Goal: Information Seeking & Learning: Find specific page/section

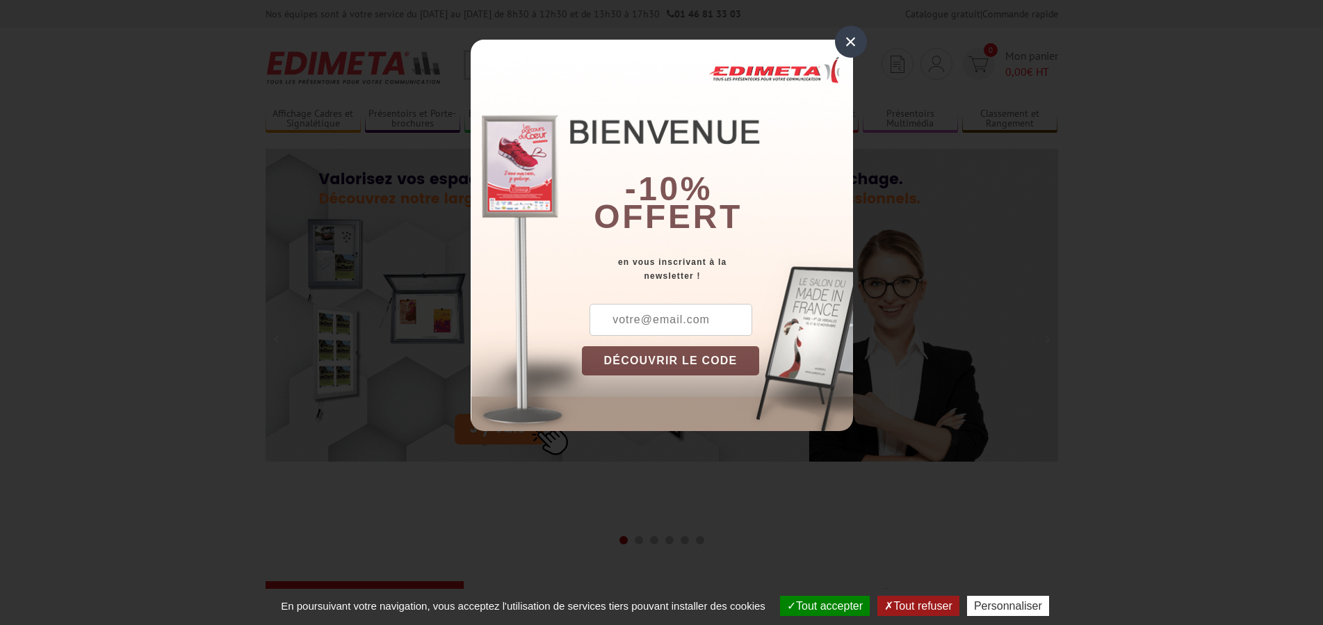
click at [855, 44] on div "×" at bounding box center [851, 42] width 32 height 32
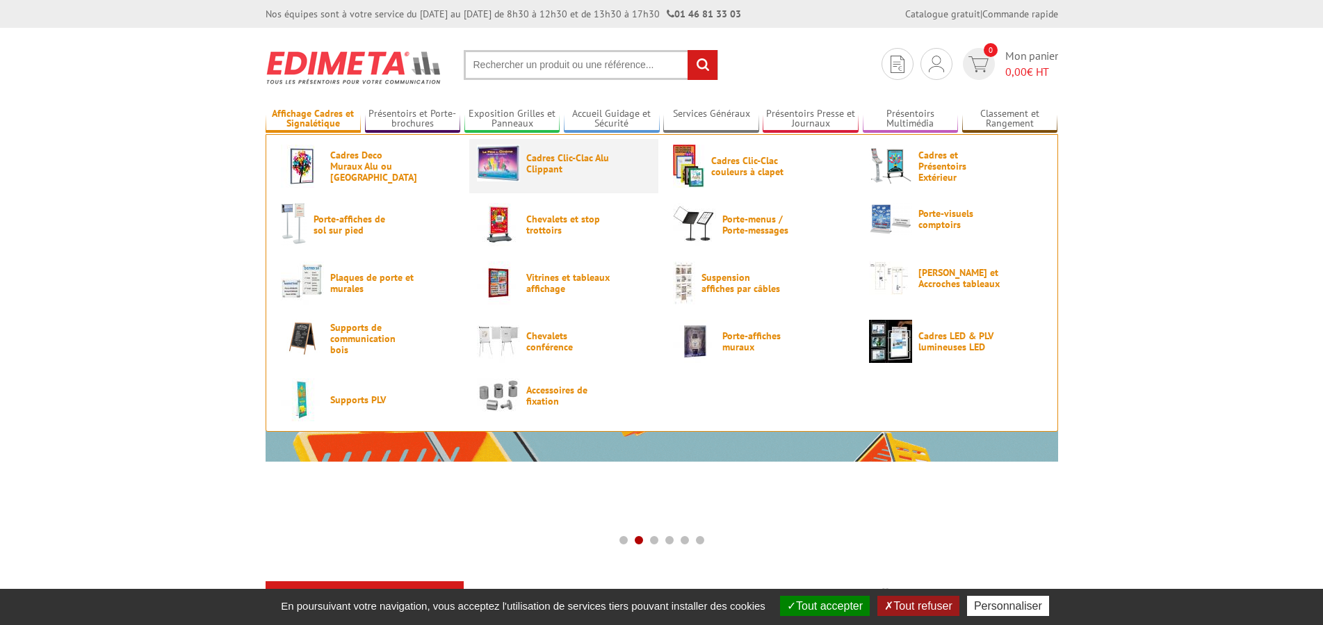
click at [533, 173] on span "Cadres Clic-Clac Alu Clippant" at bounding box center [567, 163] width 83 height 22
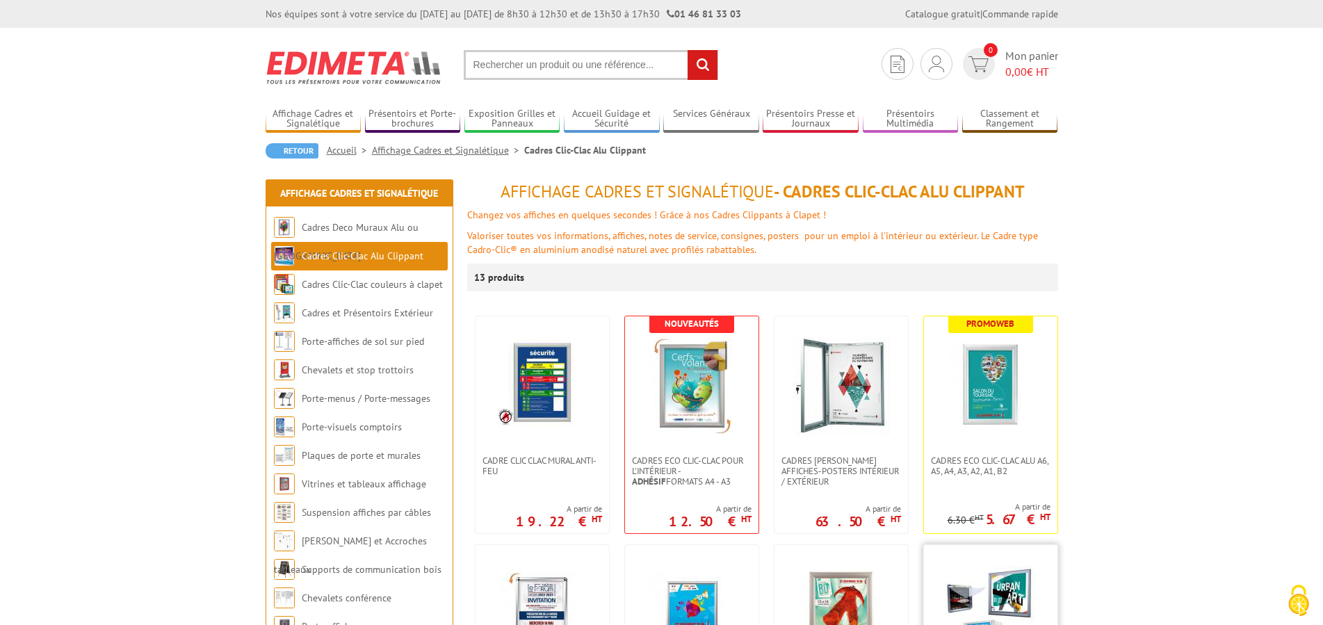
scroll to position [71, 0]
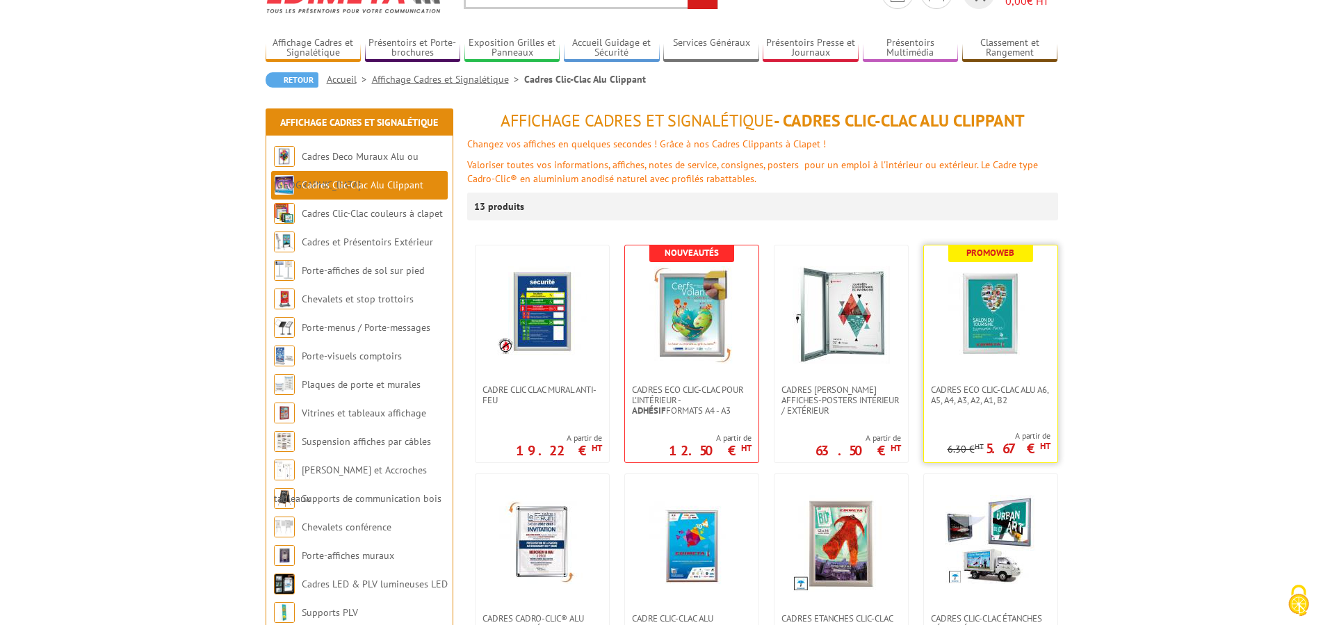
click at [1005, 298] on img at bounding box center [990, 314] width 97 height 97
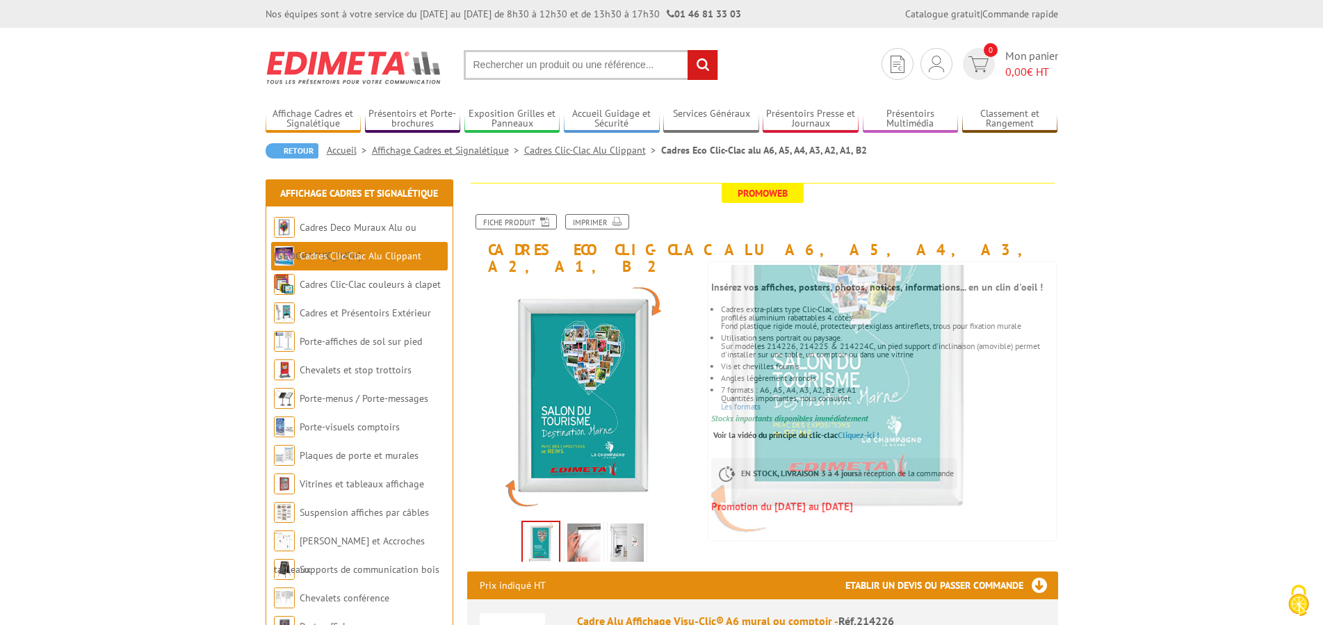
click at [594, 528] on img at bounding box center [583, 545] width 33 height 43
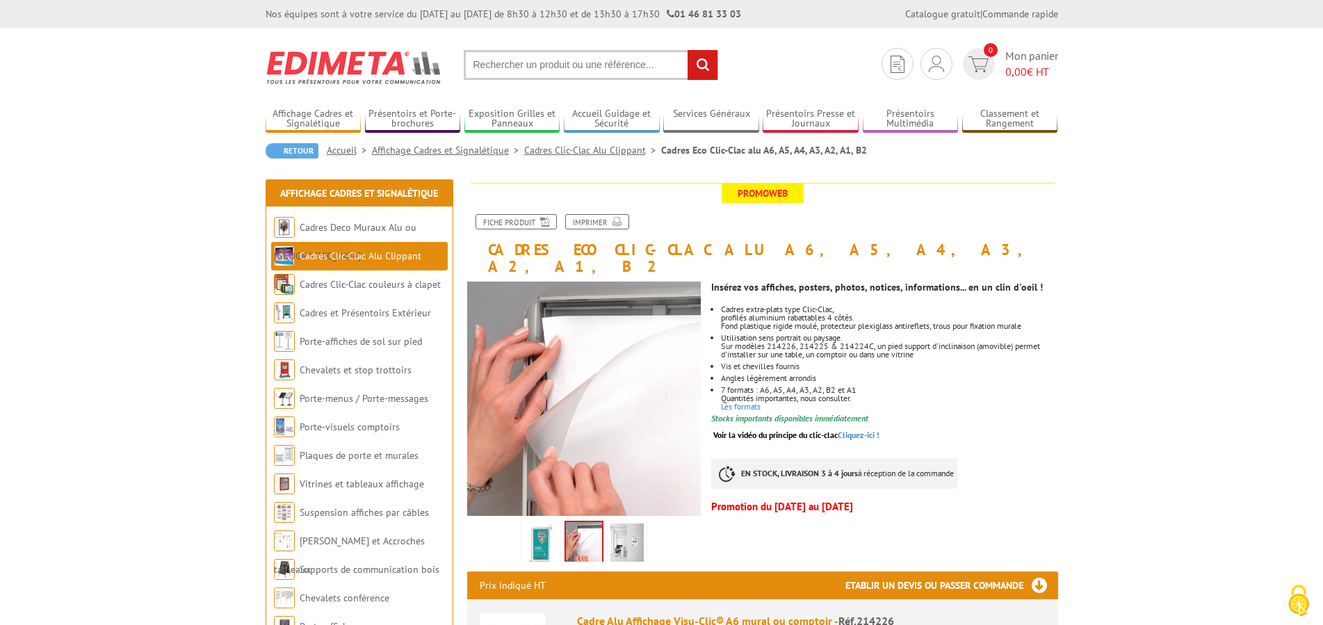
click at [631, 524] on img at bounding box center [626, 545] width 33 height 43
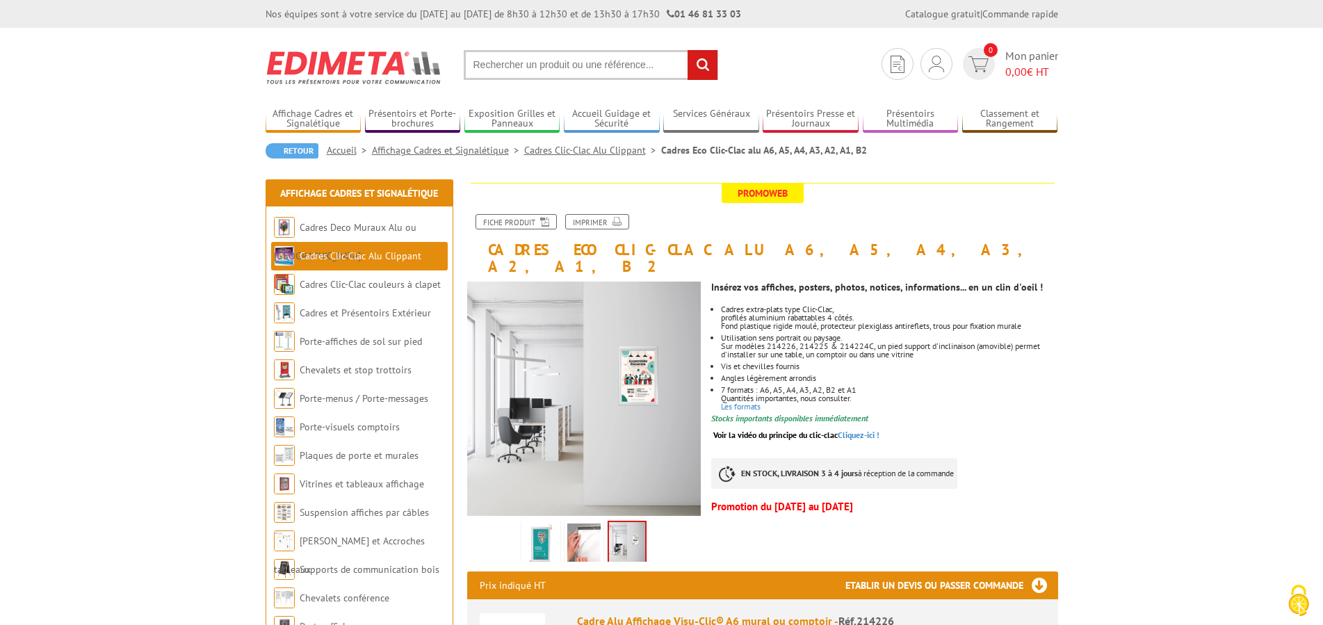
click at [583, 526] on img at bounding box center [583, 545] width 33 height 43
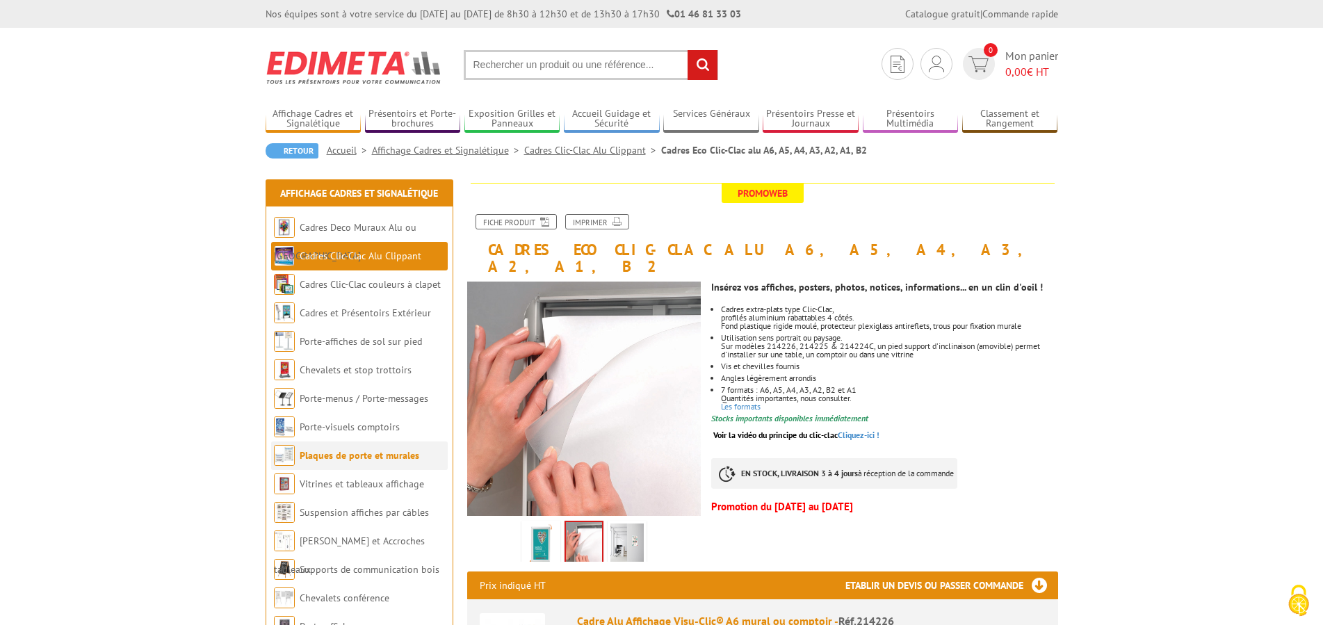
click at [339, 453] on link "Plaques de porte et murales" at bounding box center [360, 455] width 120 height 13
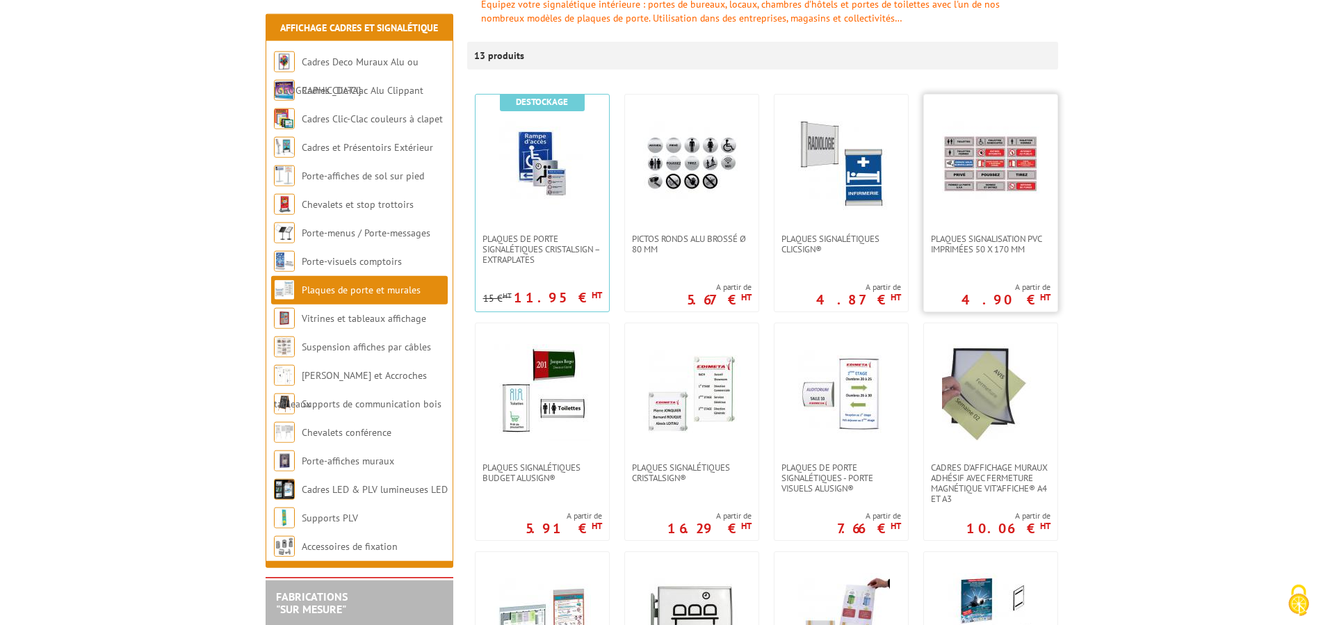
scroll to position [213, 0]
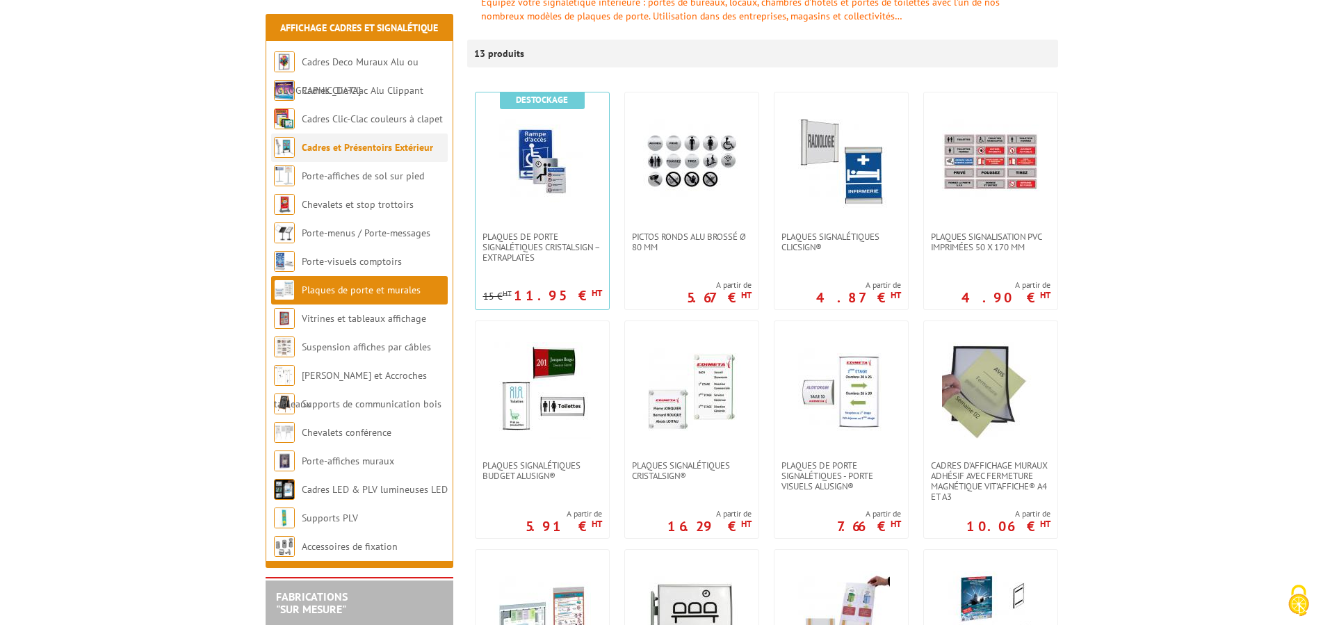
click at [330, 139] on li "Cadres et Présentoirs Extérieur" at bounding box center [359, 147] width 177 height 29
click at [345, 145] on link "Cadres et Présentoirs Extérieur" at bounding box center [367, 147] width 131 height 13
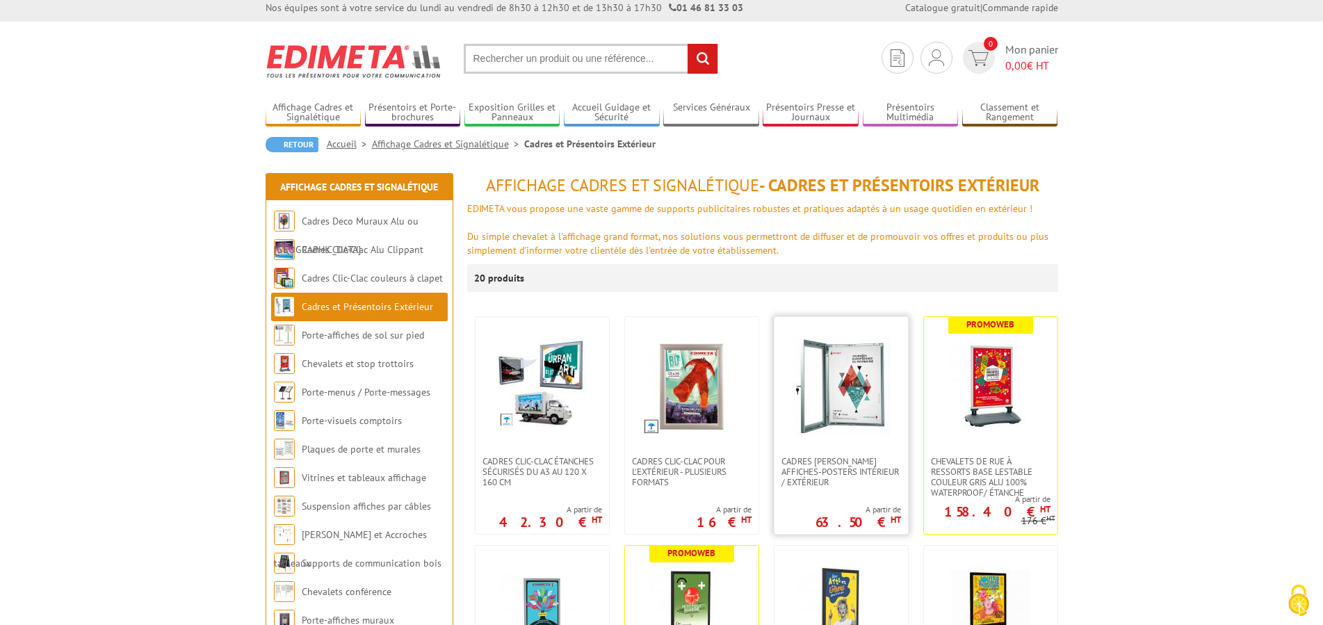
scroll to position [71, 0]
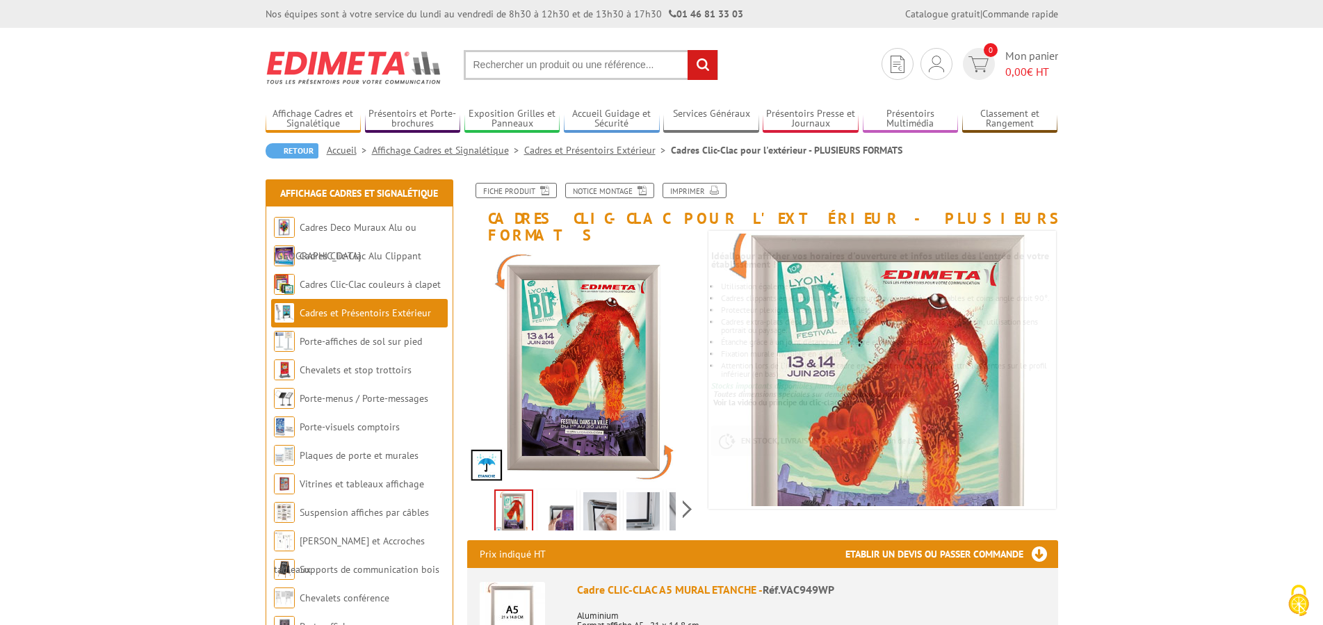
click at [600, 499] on img at bounding box center [599, 513] width 33 height 43
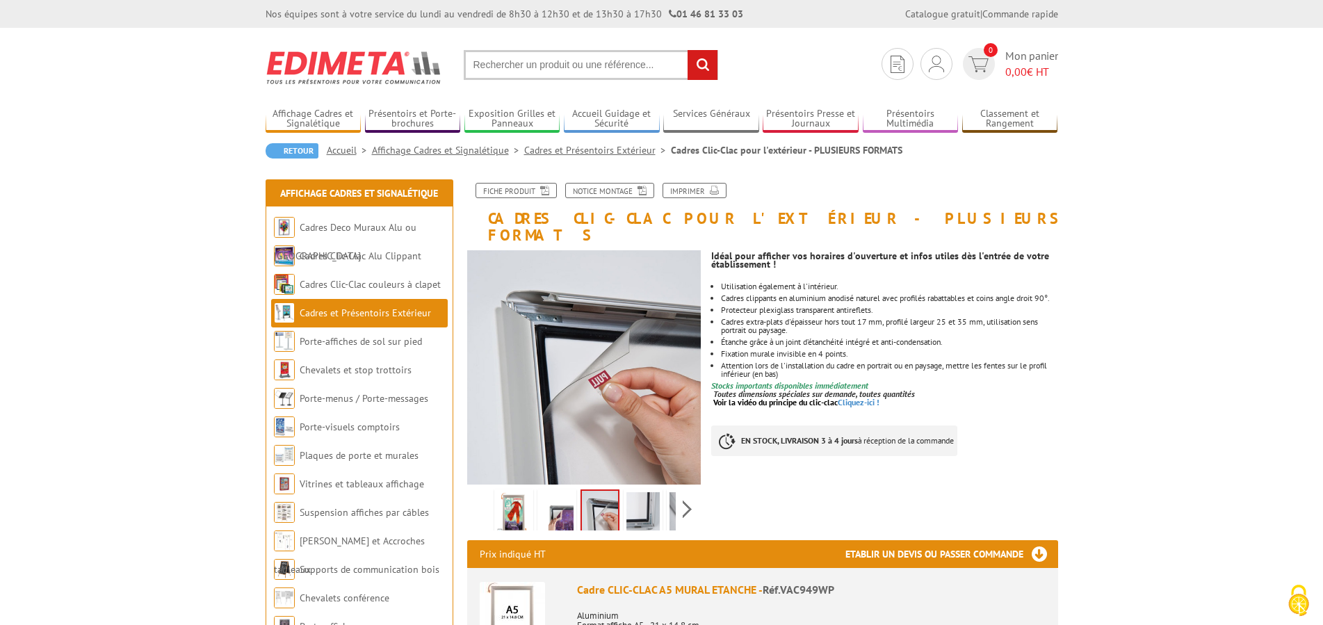
click at [647, 492] on img at bounding box center [642, 513] width 33 height 43
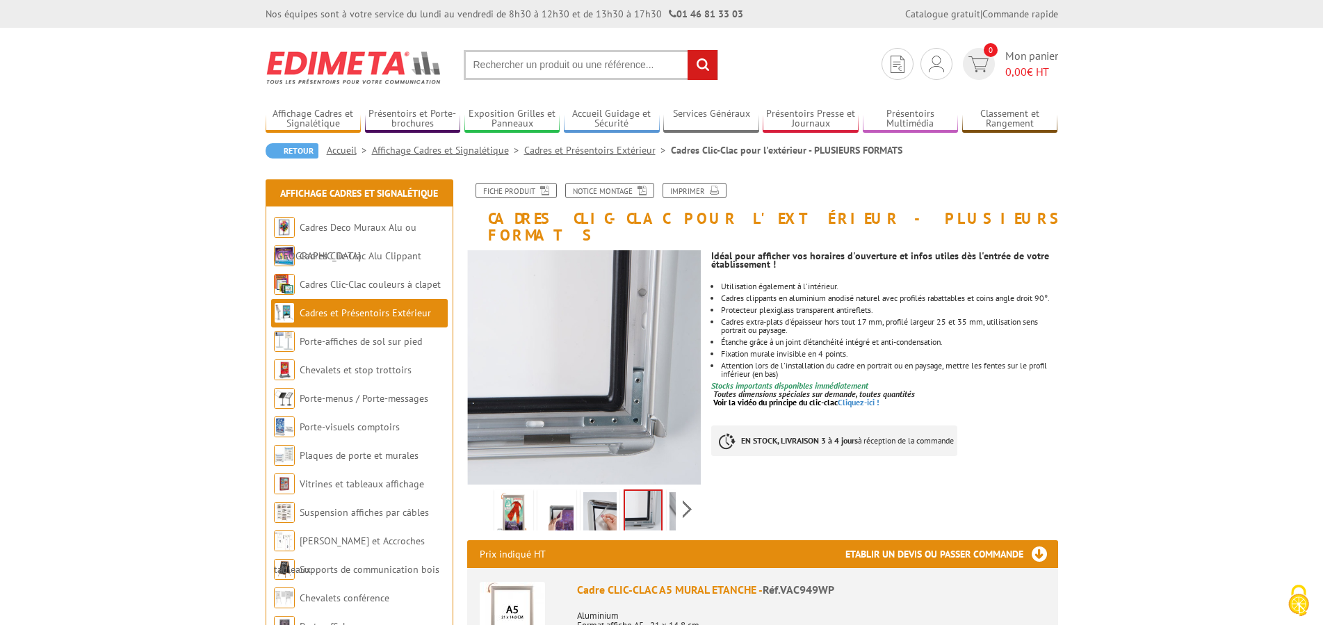
click at [687, 492] on div "Previous Next" at bounding box center [584, 509] width 234 height 49
click at [614, 496] on img at bounding box center [611, 513] width 33 height 43
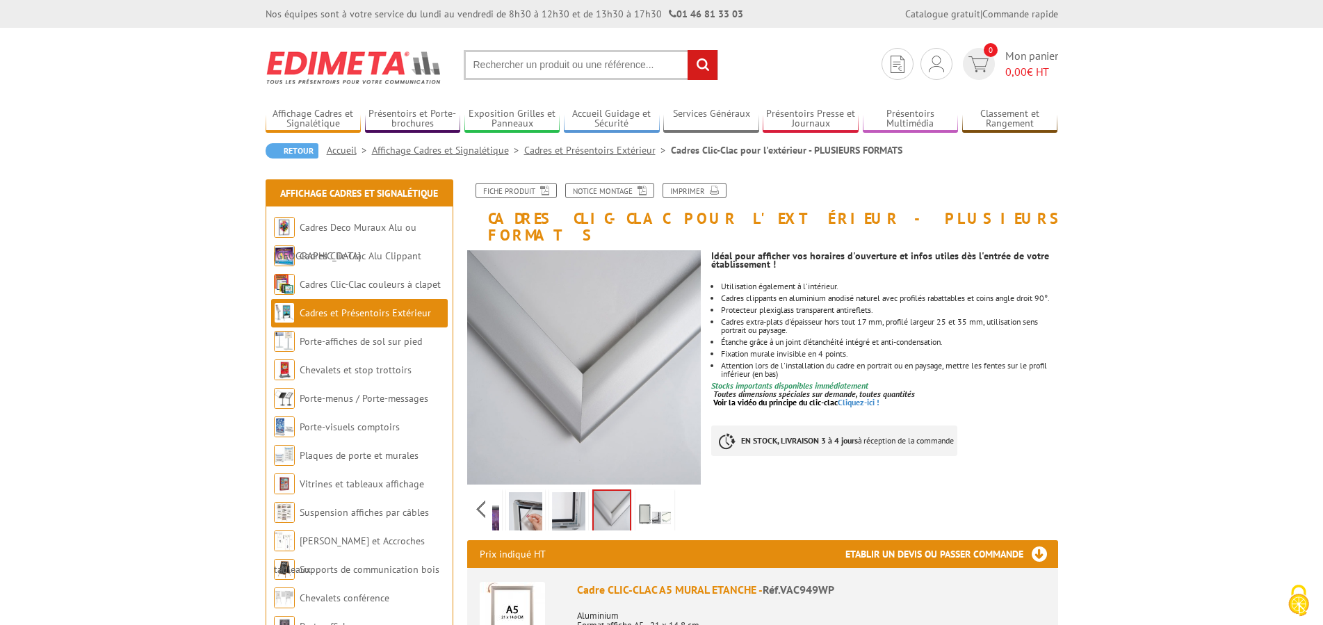
click at [667, 492] on img at bounding box center [654, 513] width 33 height 43
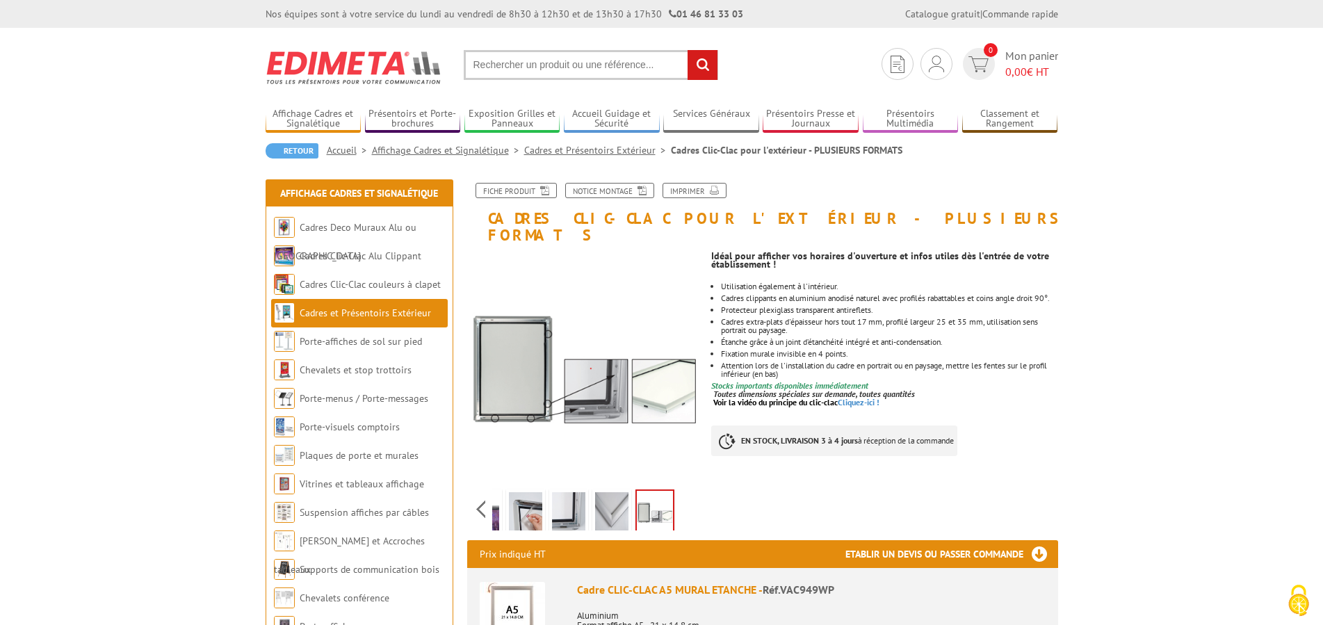
click at [511, 67] on input "text" at bounding box center [591, 65] width 254 height 30
type input "encoche"
click at [688, 50] on input "rechercher" at bounding box center [703, 65] width 30 height 30
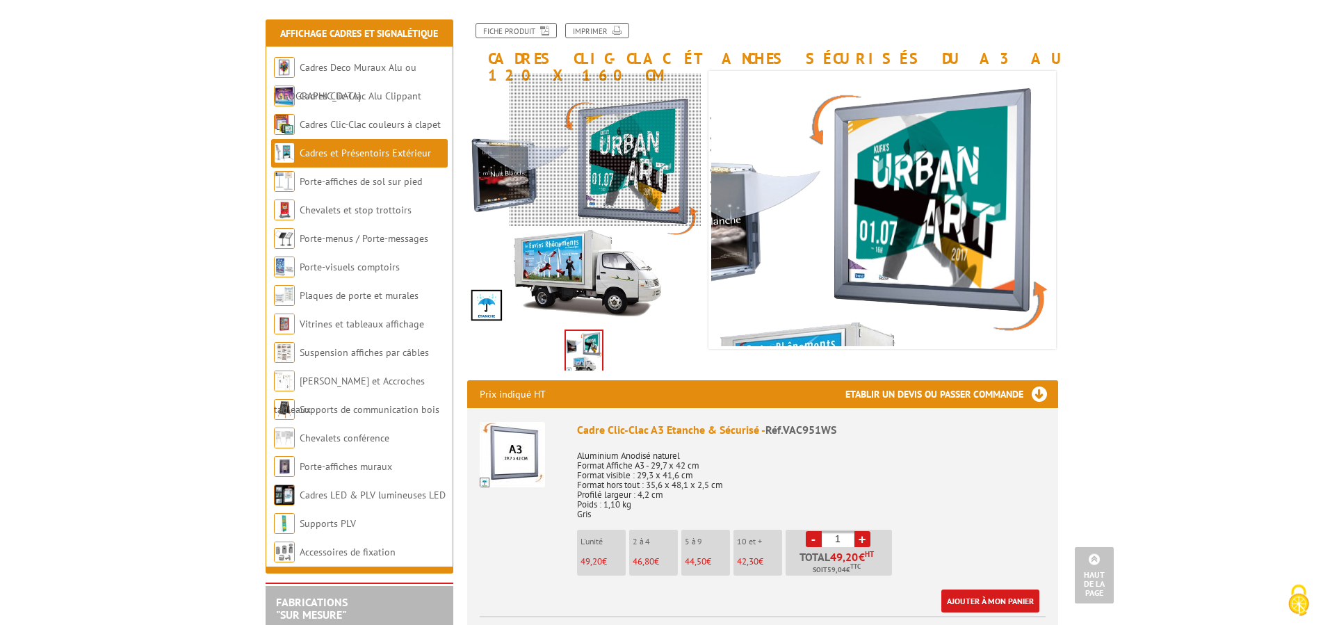
scroll to position [142, 0]
